Goal: Task Accomplishment & Management: Manage account settings

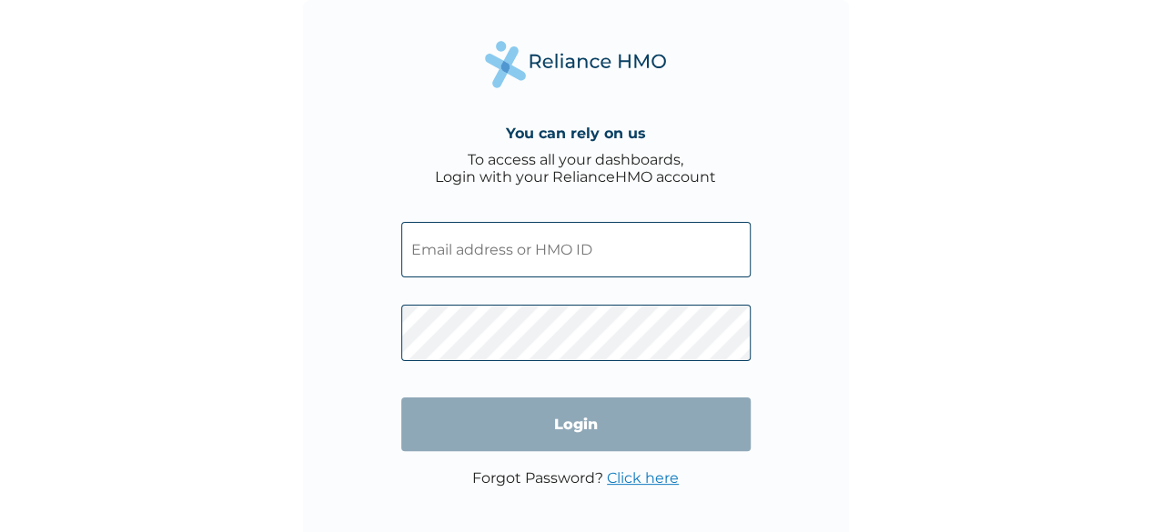
click at [574, 236] on input "text" at bounding box center [575, 249] width 349 height 55
click at [640, 478] on link "Click here" at bounding box center [643, 477] width 72 height 17
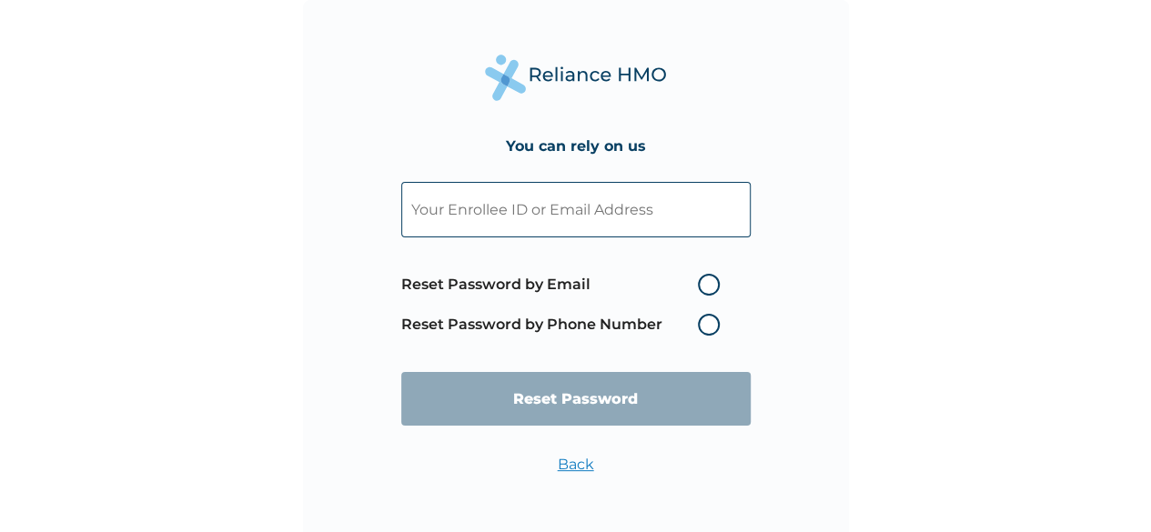
click at [498, 219] on input "text" at bounding box center [575, 209] width 349 height 55
type input "v"
paste input "[EMAIL_ADDRESS][DOMAIN_NAME]"
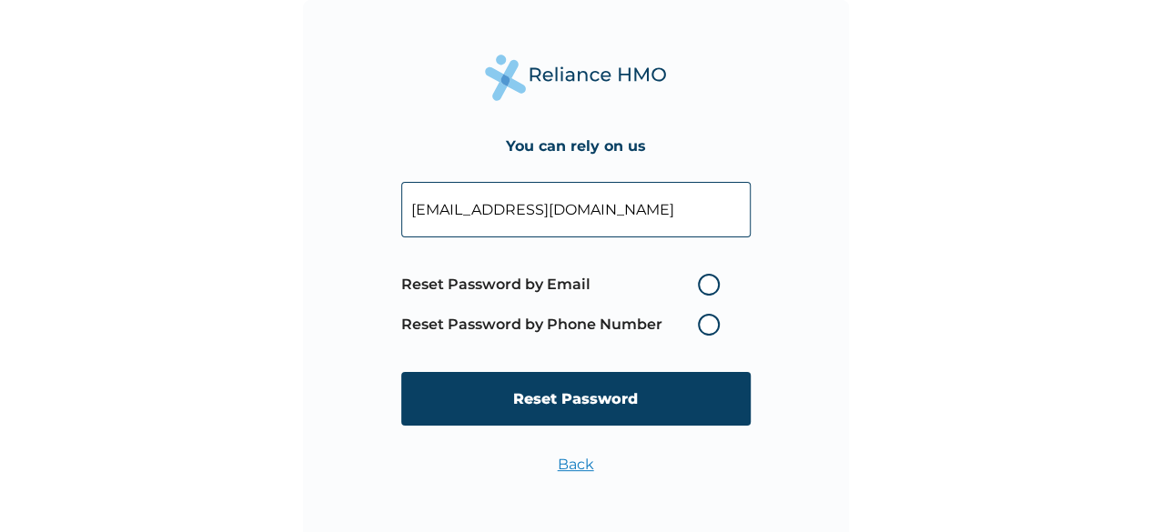
type input "[EMAIL_ADDRESS][DOMAIN_NAME]"
click at [705, 284] on label "Reset Password by Email" at bounding box center [564, 285] width 327 height 22
click at [701, 284] on input "Reset Password by Email" at bounding box center [686, 284] width 29 height 29
radio input "true"
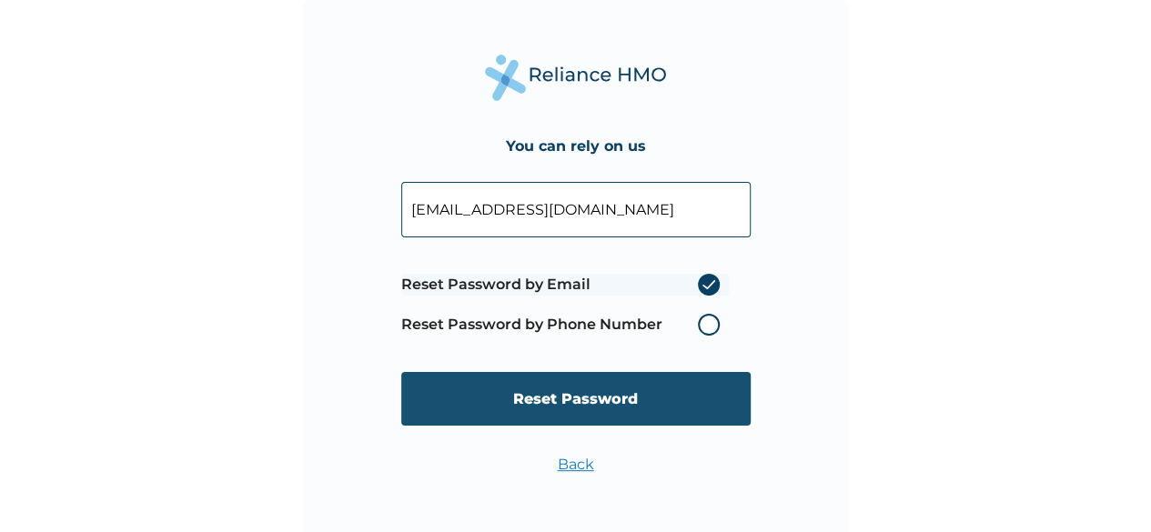
click at [603, 407] on input "Reset Password" at bounding box center [575, 399] width 349 height 54
